Goal: Navigation & Orientation: Find specific page/section

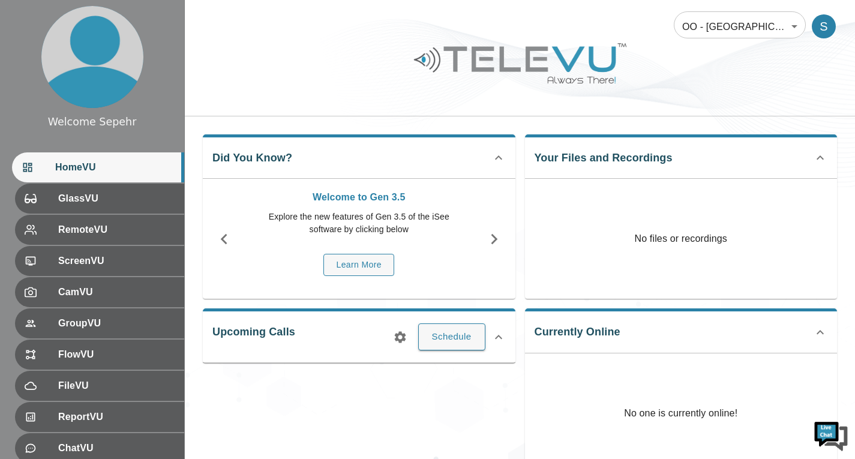
click at [699, 25] on body "Welcome Sepehr HomeVU GlassVU RemoteVU ScreenVU CamVU GroupVU FlowVU FileVU Rep…" at bounding box center [427, 320] width 855 height 640
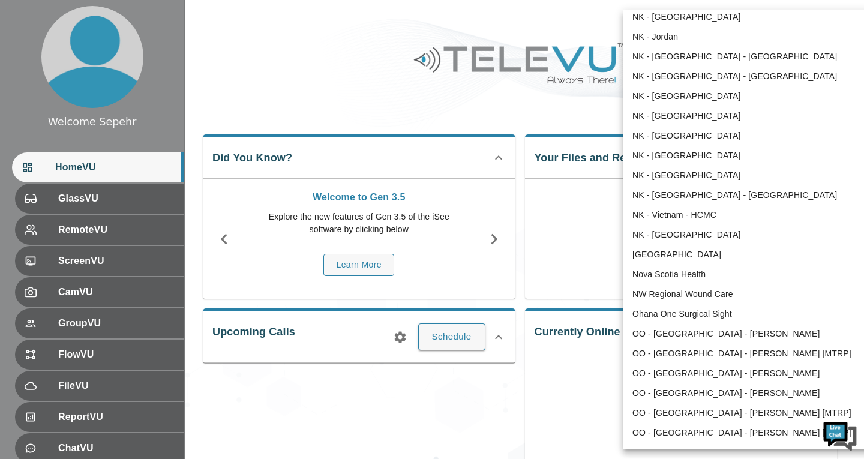
scroll to position [938, 0]
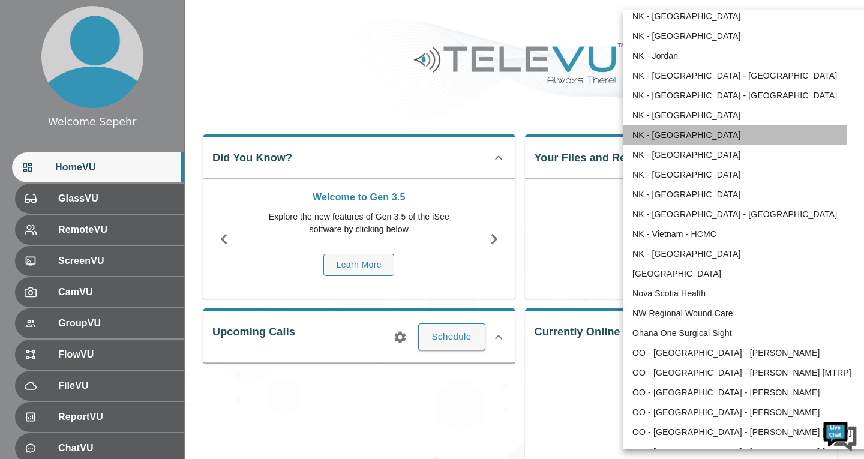
click at [649, 127] on li "NK - [GEOGRAPHIC_DATA]" at bounding box center [746, 135] width 249 height 20
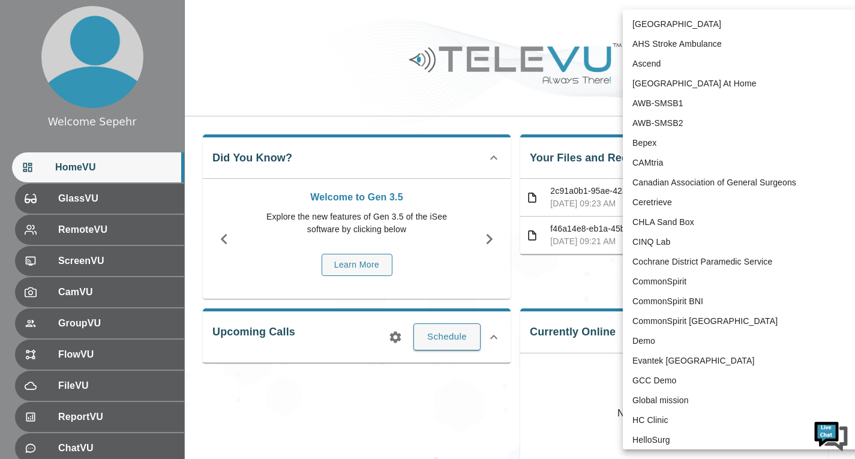
click at [755, 26] on body "Welcome Sepehr HomeVU GlassVU RemoteVU ScreenVU CamVU GroupVU FlowVU FileVU Rep…" at bounding box center [427, 399] width 855 height 798
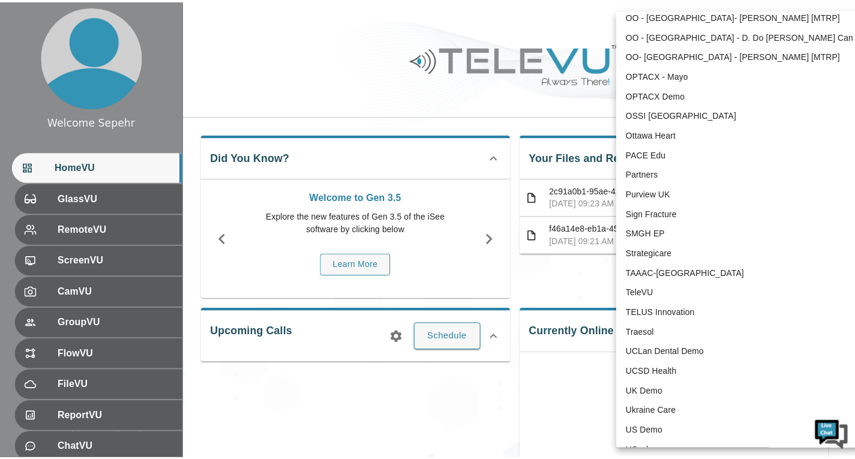
scroll to position [0, 0]
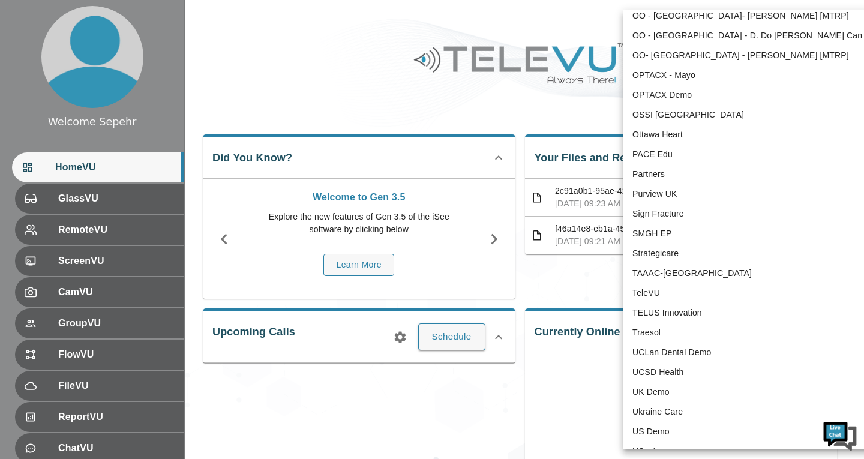
click at [669, 295] on li "TeleVU" at bounding box center [746, 293] width 249 height 20
type input "1"
